Goal: Task Accomplishment & Management: Manage account settings

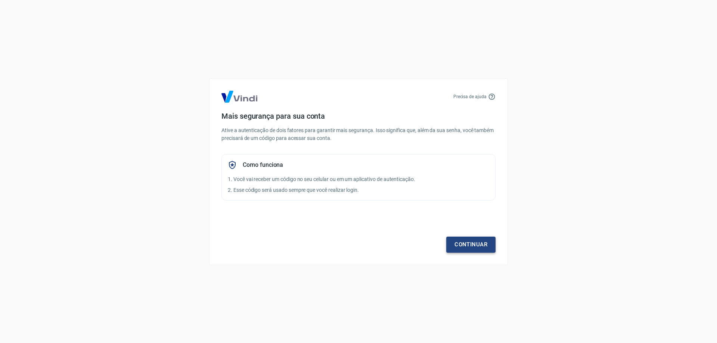
click at [475, 237] on link "Continuar" at bounding box center [470, 245] width 49 height 16
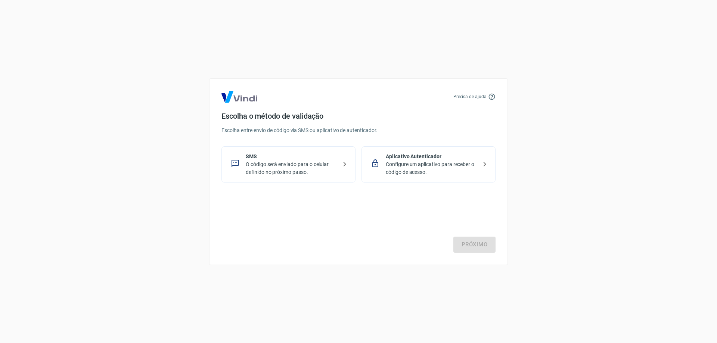
click at [315, 202] on div "Próximo" at bounding box center [359, 222] width 274 height 61
click at [300, 159] on p "SMS" at bounding box center [292, 157] width 92 height 8
click at [464, 241] on link "Próximo" at bounding box center [475, 245] width 42 height 16
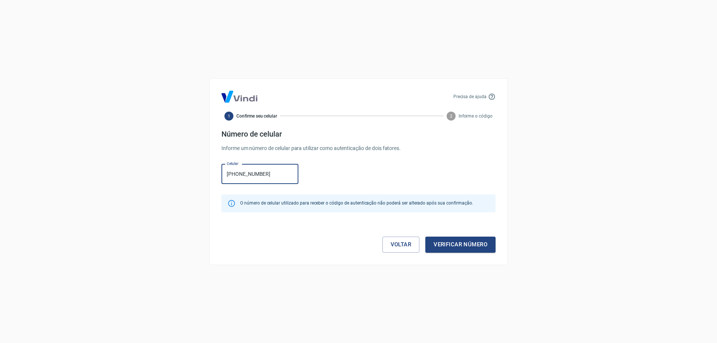
click at [235, 177] on input "[PHONE_NUMBER]" at bounding box center [260, 174] width 77 height 20
click at [236, 176] on input "[PHONE_NUMBER]" at bounding box center [260, 174] width 77 height 20
type input "[PHONE_NUMBER]"
click at [309, 174] on div "Celular [PHONE_NUMBER] Celular" at bounding box center [359, 173] width 274 height 24
click at [457, 241] on button "Verificar número" at bounding box center [460, 245] width 70 height 16
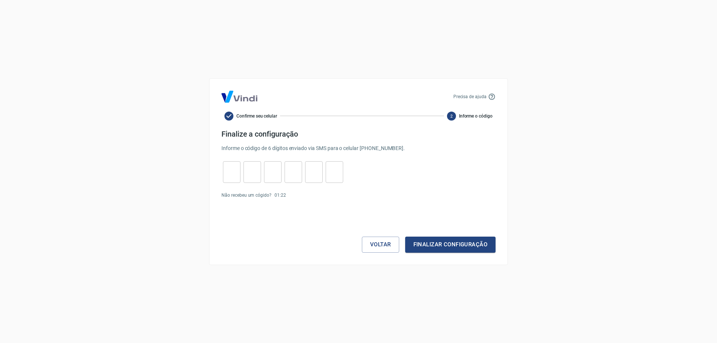
click at [492, 97] on icon at bounding box center [491, 96] width 7 height 7
click at [236, 174] on input "tel" at bounding box center [232, 172] width 18 height 16
type input "7"
type input "5"
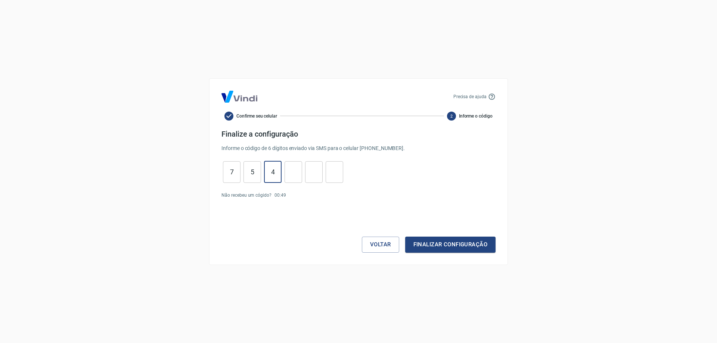
type input "4"
type input "1"
type input "8"
type input "5"
click at [405, 237] on button "Finalizar configuração" at bounding box center [450, 245] width 90 height 16
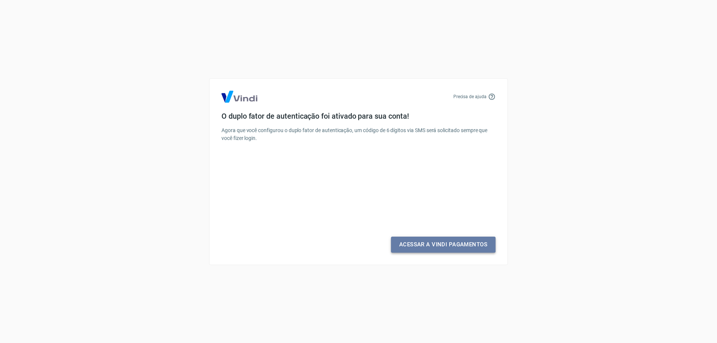
click at [455, 250] on link "Acessar a Vindi Pagamentos" at bounding box center [443, 245] width 105 height 16
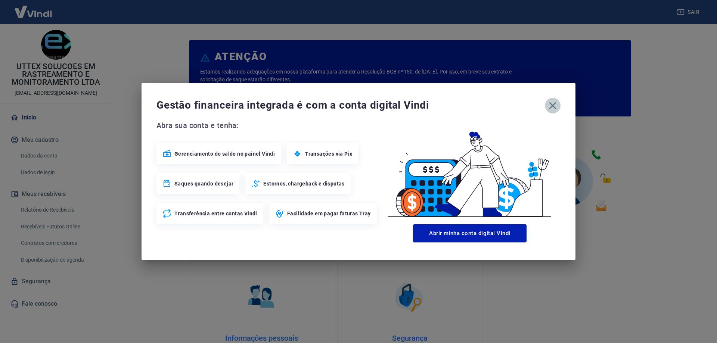
click at [550, 108] on icon "button" at bounding box center [553, 106] width 12 height 12
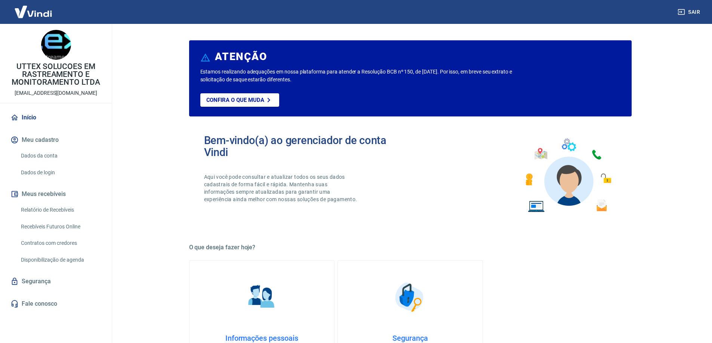
click at [71, 213] on link "Relatório de Recebíveis" at bounding box center [60, 209] width 85 height 15
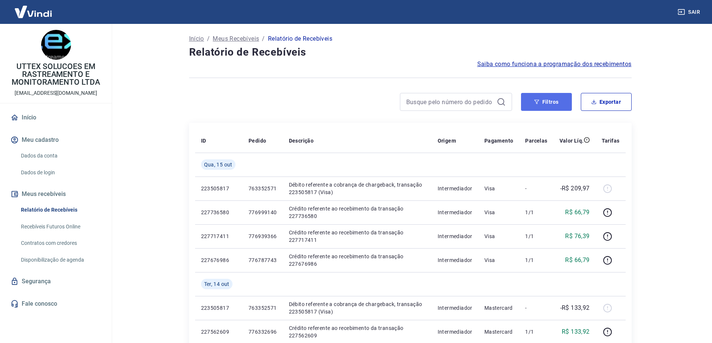
click at [547, 105] on button "Filtros" at bounding box center [546, 102] width 51 height 18
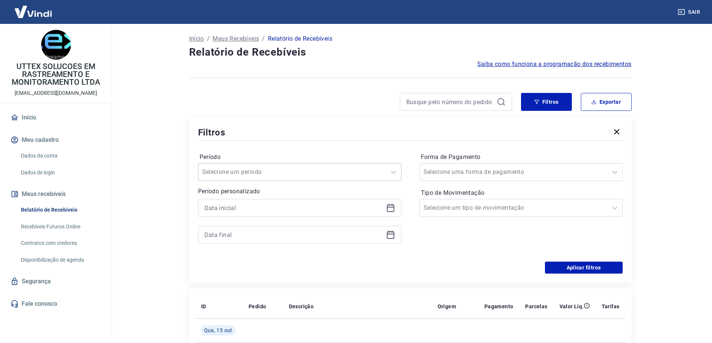
click at [274, 173] on div at bounding box center [292, 172] width 180 height 10
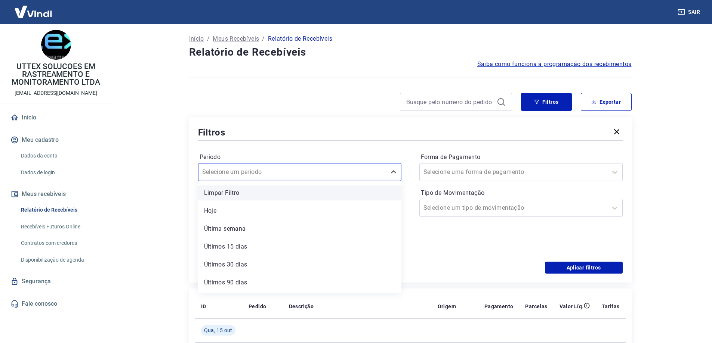
scroll to position [16, 0]
click at [244, 170] on input "Período" at bounding box center [239, 172] width 75 height 9
click at [347, 136] on div "Filtros" at bounding box center [410, 132] width 424 height 13
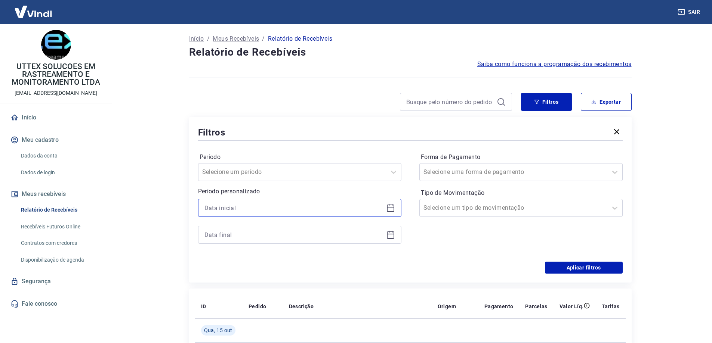
click at [276, 211] on input at bounding box center [293, 207] width 179 height 11
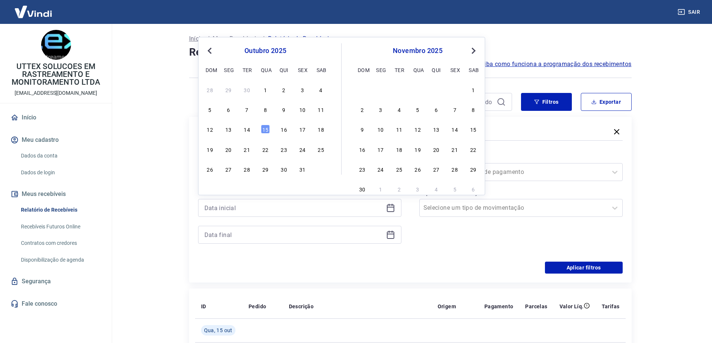
click at [210, 48] on span "Previous Month" at bounding box center [210, 50] width 0 height 9
click at [231, 106] on div "8" at bounding box center [228, 109] width 9 height 9
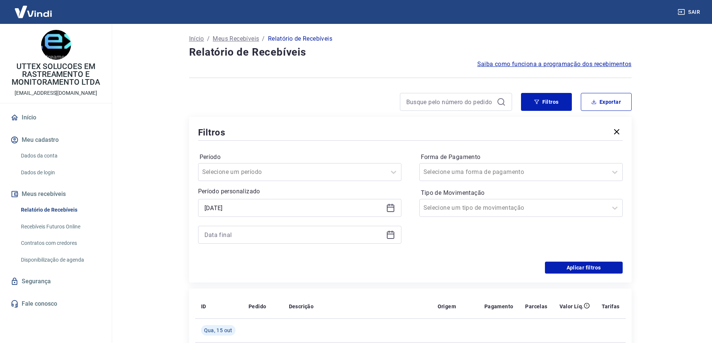
type input "[DATE]"
click at [252, 257] on div "Período Selecione um período Período personalizado Selected date: [DATE] [DATE]…" at bounding box center [410, 202] width 424 height 120
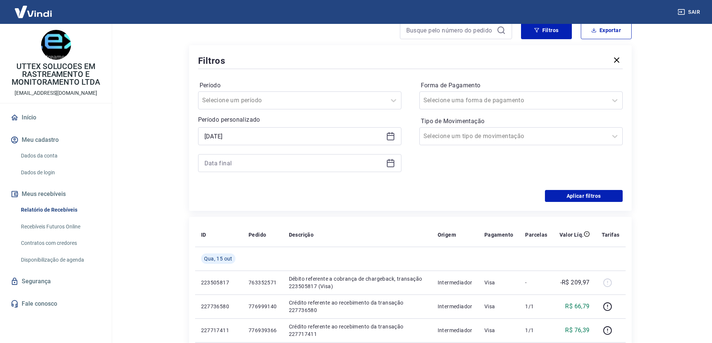
scroll to position [75, 0]
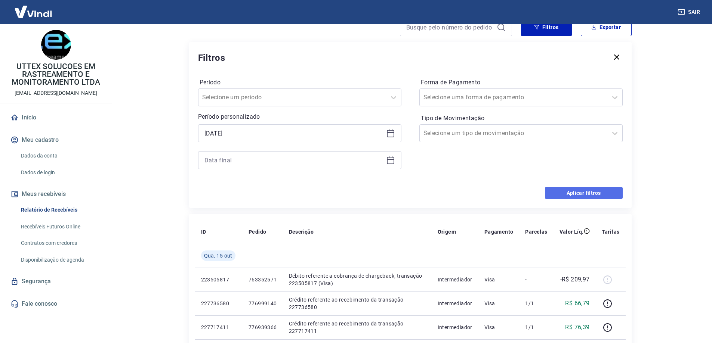
click at [597, 191] on button "Aplicar filtros" at bounding box center [584, 193] width 78 height 12
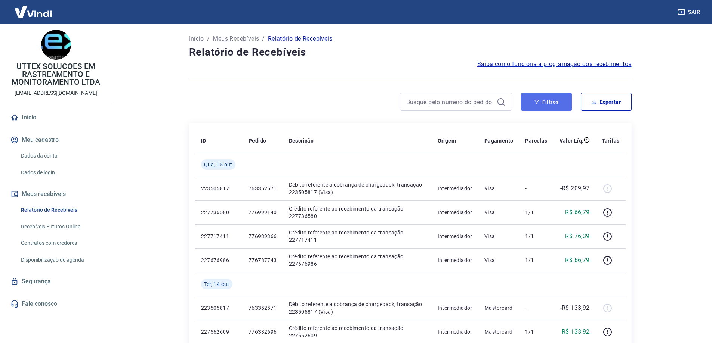
click at [538, 100] on icon "button" at bounding box center [536, 102] width 5 height 4
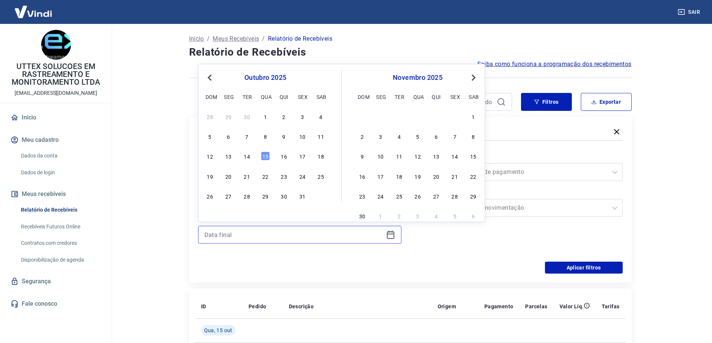
click at [260, 240] on input at bounding box center [293, 234] width 179 height 11
click at [268, 137] on div "8" at bounding box center [265, 136] width 9 height 9
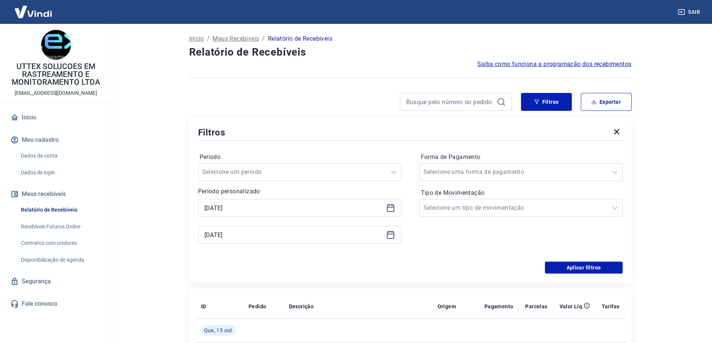
click at [284, 262] on div "Aplicar filtros" at bounding box center [410, 268] width 424 height 12
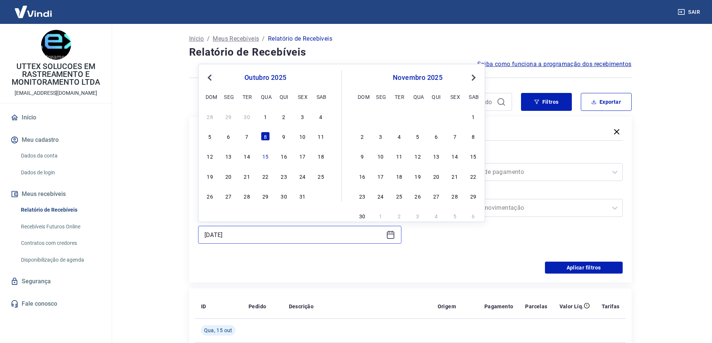
click at [278, 236] on input "[DATE]" at bounding box center [293, 234] width 179 height 11
click at [207, 75] on button "Previous Month" at bounding box center [209, 77] width 9 height 9
click at [230, 136] on div "8" at bounding box center [228, 136] width 9 height 9
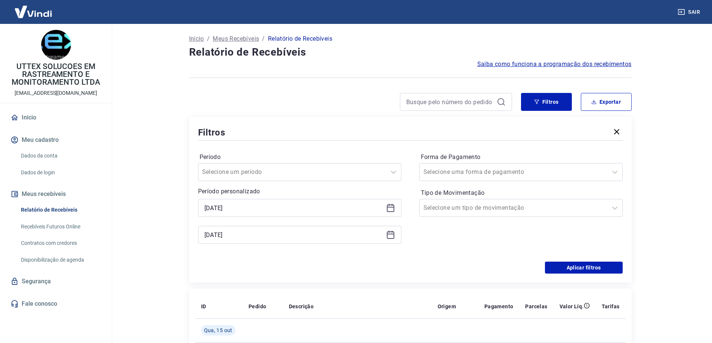
type input "[DATE]"
click at [241, 260] on div "Período Selecione um período Período personalizado [DATE] Selected date: [DATE]…" at bounding box center [410, 202] width 424 height 120
click at [586, 266] on button "Aplicar filtros" at bounding box center [584, 268] width 78 height 12
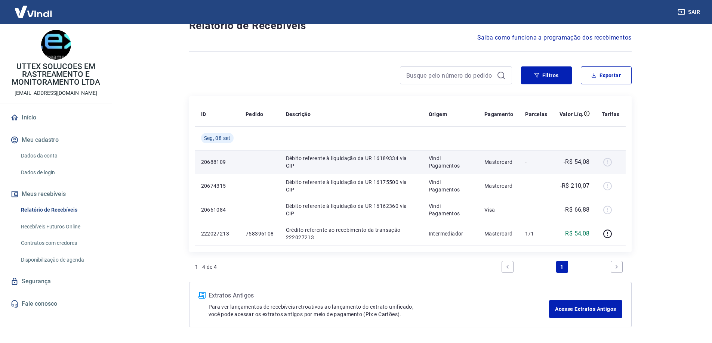
scroll to position [52, 0]
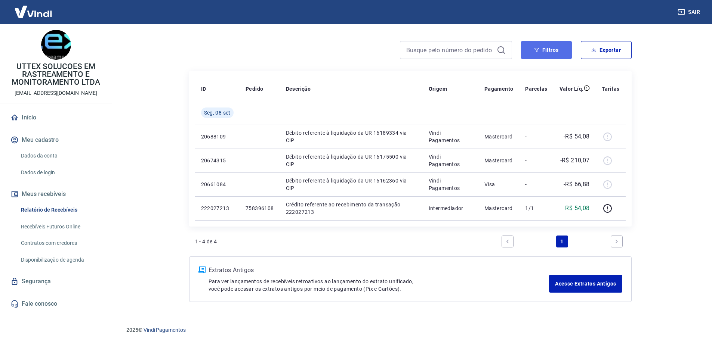
click at [544, 53] on button "Filtros" at bounding box center [546, 50] width 51 height 18
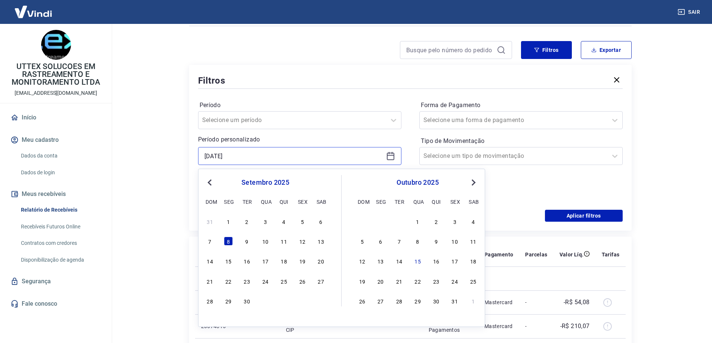
drag, startPoint x: 259, startPoint y: 152, endPoint x: 166, endPoint y: 158, distance: 93.2
click at [166, 158] on main "Início / Meus Recebíveis / Relatório de Recebíveis Relatório de Recebíveis Saib…" at bounding box center [409, 131] width 603 height 319
type input "[DATE]"
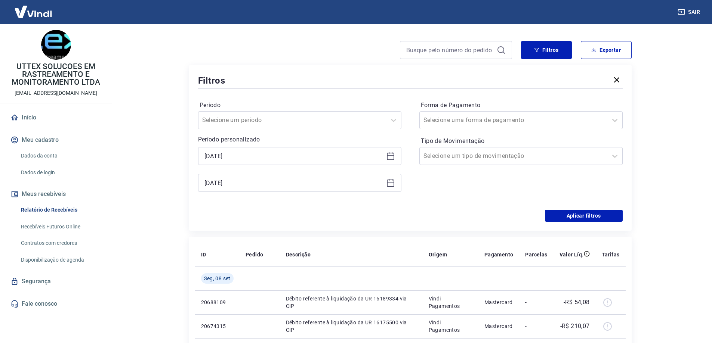
click at [140, 156] on main "Início / Meus Recebíveis / Relatório de Recebíveis Relatório de Recebíveis Saib…" at bounding box center [409, 131] width 603 height 319
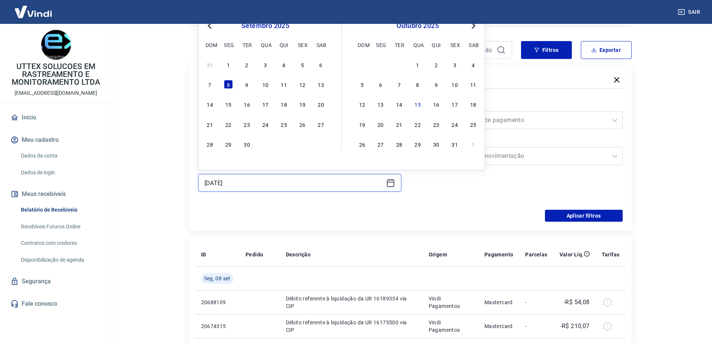
click at [260, 187] on input "[DATE]" at bounding box center [293, 182] width 179 height 11
drag, startPoint x: 261, startPoint y: 187, endPoint x: 170, endPoint y: 179, distance: 91.9
click at [170, 179] on main "Início / Meus Recebíveis / Relatório de Recebíveis Relatório de Recebíveis Saib…" at bounding box center [409, 131] width 603 height 319
type input "[DATE]"
click at [292, 222] on div "Filtros Período Selecione um período Período personalizado [DATE] [DATE] Previo…" at bounding box center [410, 148] width 442 height 166
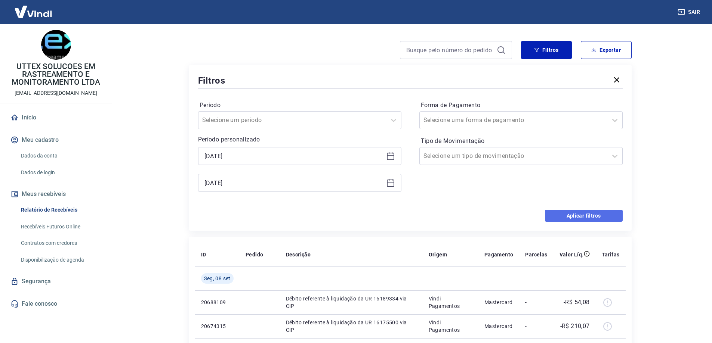
click at [585, 220] on button "Aplicar filtros" at bounding box center [584, 216] width 78 height 12
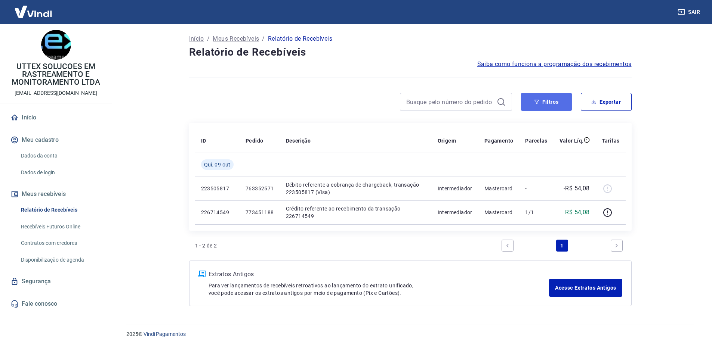
click at [555, 102] on button "Filtros" at bounding box center [546, 102] width 51 height 18
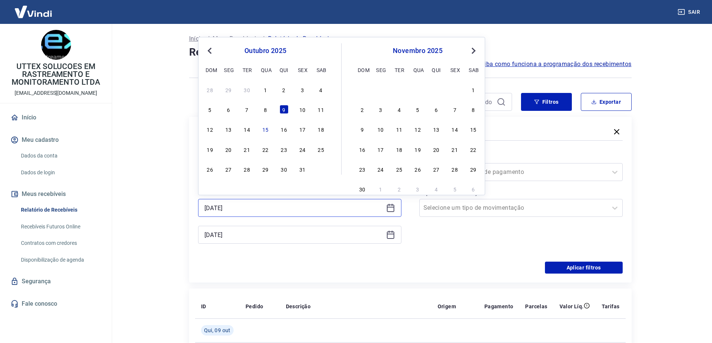
drag, startPoint x: 244, startPoint y: 208, endPoint x: 138, endPoint y: 202, distance: 105.9
click at [138, 202] on main "Início / Meus Recebíveis / Relatório de Recebíveis Relatório de Recebíveis Saib…" at bounding box center [409, 183] width 603 height 319
type input "[DATE]"
click at [285, 242] on div "[DATE]" at bounding box center [299, 235] width 203 height 18
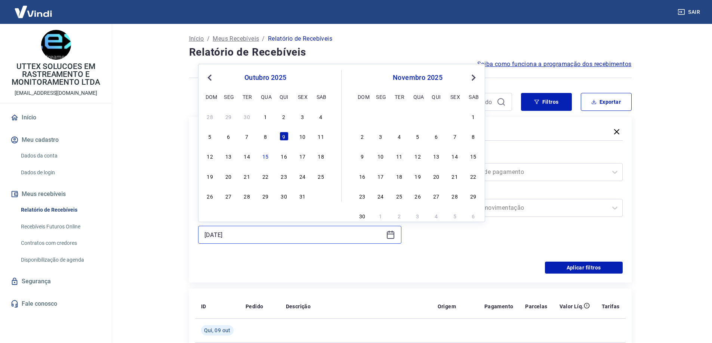
drag, startPoint x: 283, startPoint y: 236, endPoint x: 126, endPoint y: 235, distance: 157.3
click at [126, 235] on main "Início / Meus Recebíveis / Relatório de Recebíveis Relatório de Recebíveis Saib…" at bounding box center [409, 183] width 603 height 319
type input "[DATE]"
click at [572, 265] on button "Aplicar filtros" at bounding box center [584, 268] width 78 height 12
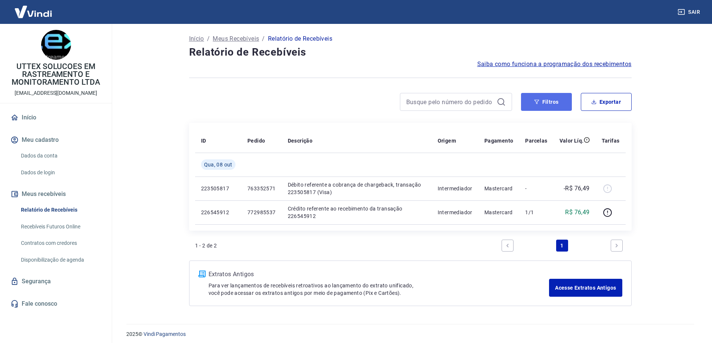
click at [544, 102] on button "Filtros" at bounding box center [546, 102] width 51 height 18
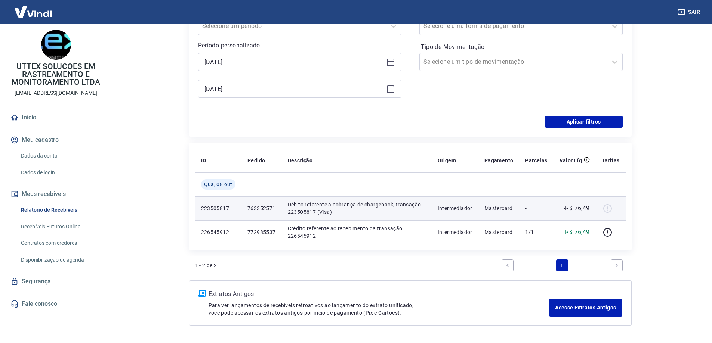
scroll to position [133, 0]
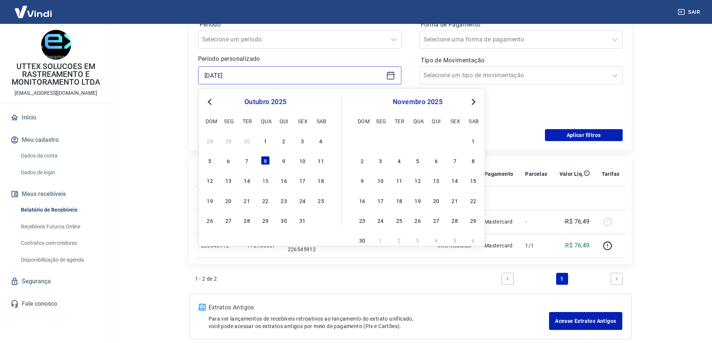
drag, startPoint x: 258, startPoint y: 75, endPoint x: 147, endPoint y: 71, distance: 110.6
click at [147, 71] on main "Início / Meus Recebíveis / Relatório de Recebíveis Relatório de Recebíveis Saib…" at bounding box center [409, 50] width 603 height 319
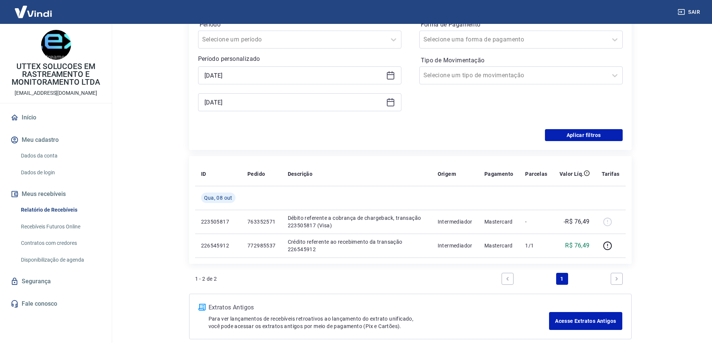
click at [142, 112] on main "Início / Meus Recebíveis / Relatório de Recebíveis Relatório de Recebíveis Saib…" at bounding box center [409, 50] width 603 height 319
